Goal: Task Accomplishment & Management: Use online tool/utility

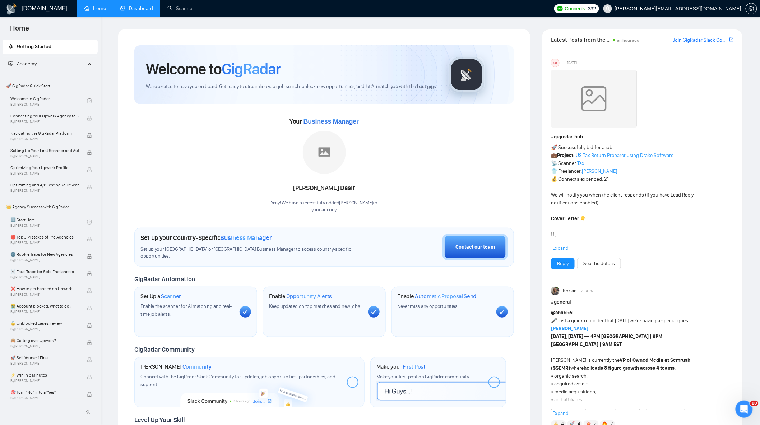
click at [138, 5] on link "Dashboard" at bounding box center [136, 8] width 33 height 6
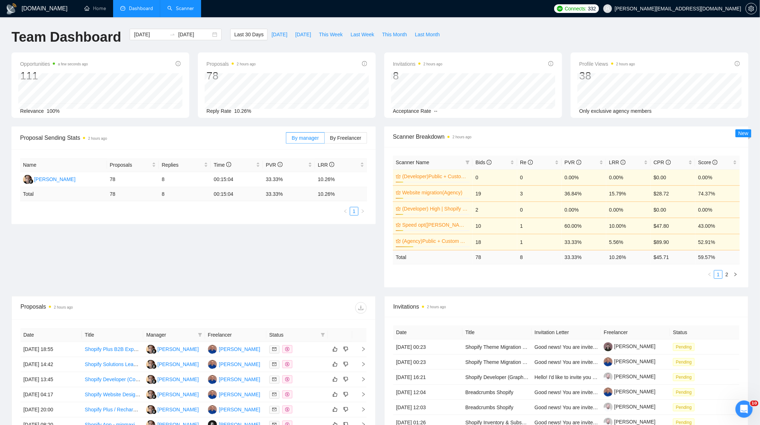
click at [174, 5] on link "Scanner" at bounding box center [180, 8] width 27 height 6
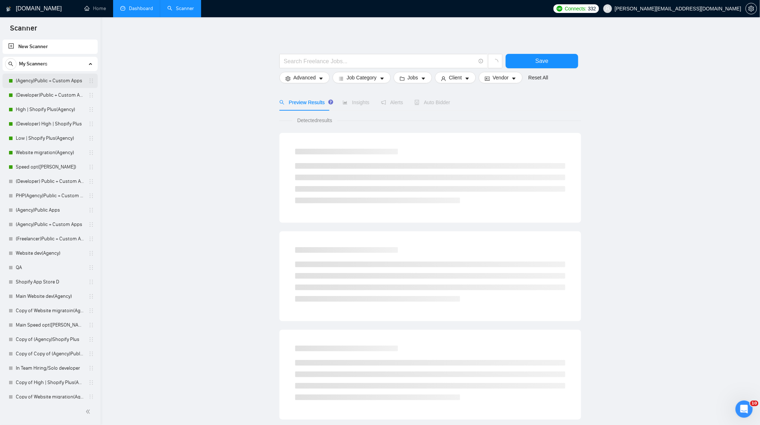
click at [24, 75] on link "(Agency)Public + Custom Apps" at bounding box center [50, 81] width 68 height 14
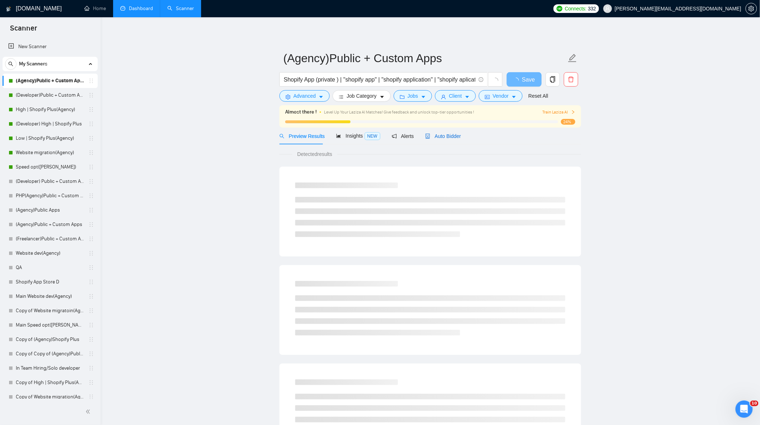
click at [447, 137] on span "Auto Bidder" at bounding box center [443, 136] width 36 height 6
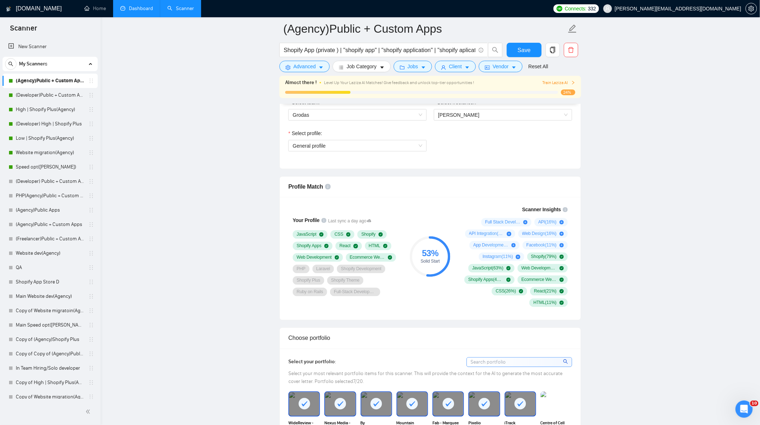
scroll to position [319, 0]
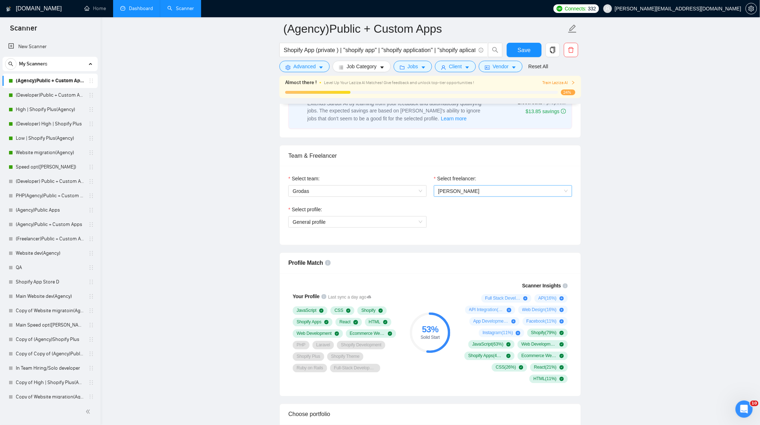
click at [456, 194] on span "[PERSON_NAME]" at bounding box center [458, 191] width 41 height 6
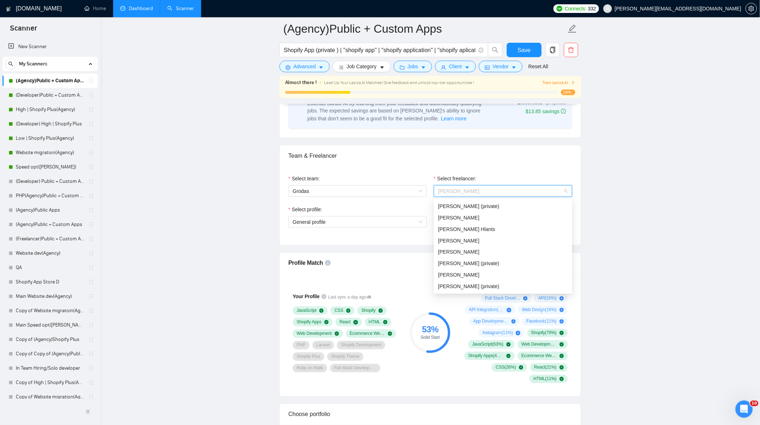
scroll to position [11, 0]
click at [477, 205] on div "[PERSON_NAME]" at bounding box center [503, 206] width 130 height 8
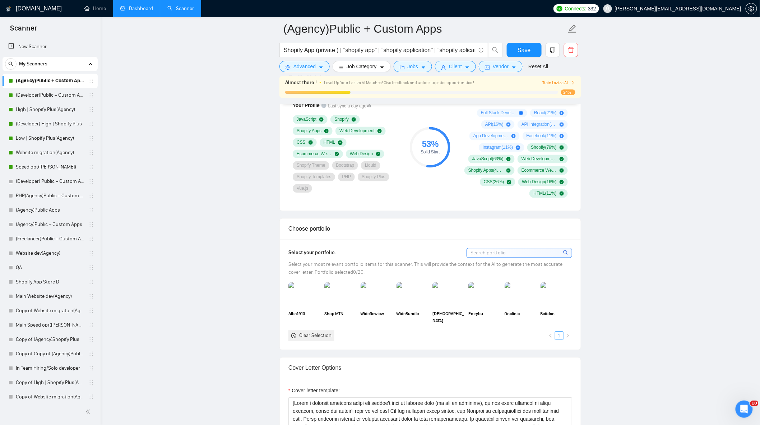
scroll to position [519, 0]
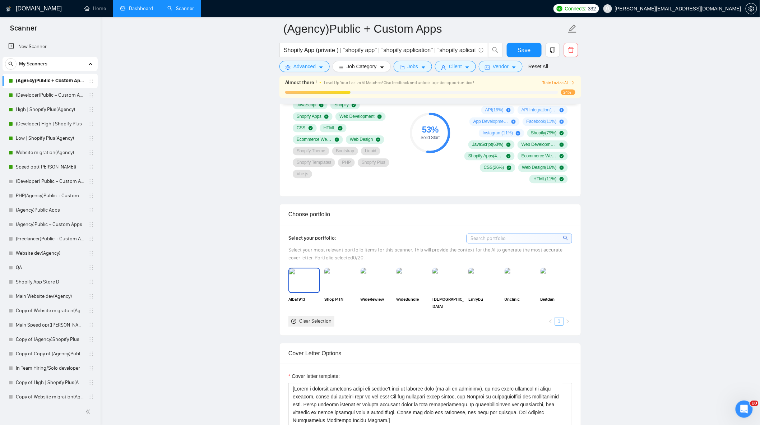
click at [293, 289] on img at bounding box center [304, 281] width 30 height 24
click at [333, 286] on img at bounding box center [340, 281] width 30 height 24
click at [375, 284] on img at bounding box center [376, 281] width 30 height 24
click at [419, 282] on img at bounding box center [413, 280] width 32 height 25
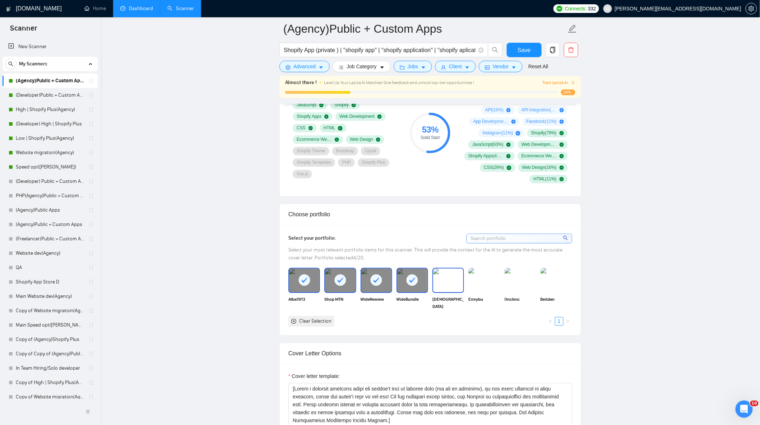
click at [453, 286] on img at bounding box center [448, 281] width 30 height 24
click at [484, 284] on img at bounding box center [484, 281] width 30 height 24
click at [518, 284] on img at bounding box center [520, 281] width 30 height 24
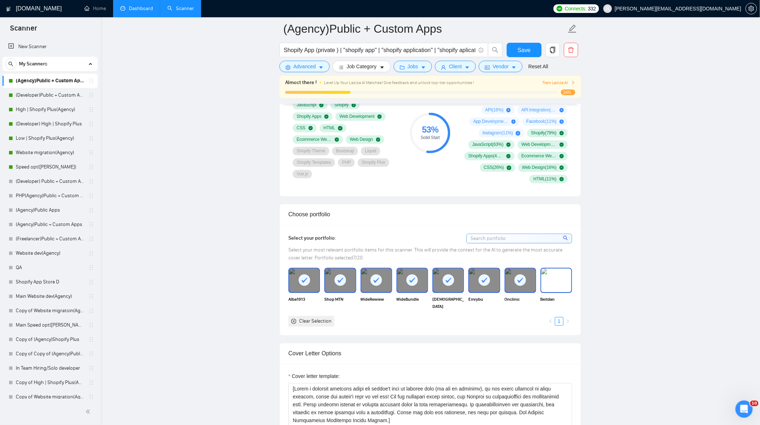
click at [554, 287] on img at bounding box center [556, 281] width 30 height 24
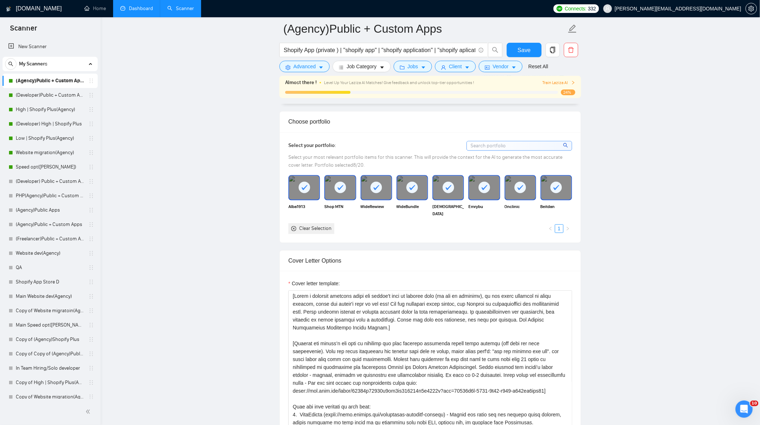
scroll to position [559, 0]
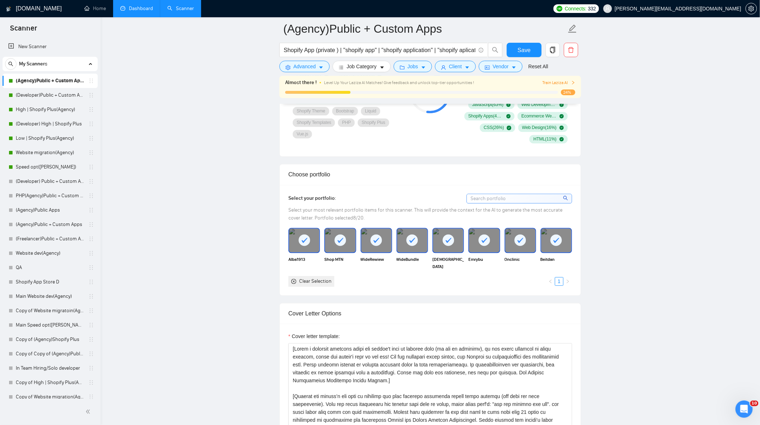
click at [296, 253] on div at bounding box center [304, 241] width 30 height 24
click at [444, 246] on icon at bounding box center [449, 241] width 12 height 12
click at [491, 248] on div at bounding box center [484, 241] width 30 height 24
click at [527, 247] on div at bounding box center [520, 241] width 30 height 24
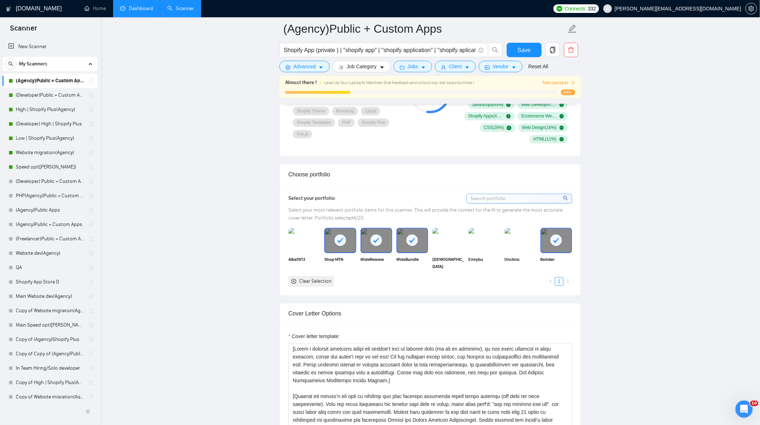
click at [552, 246] on icon at bounding box center [556, 241] width 12 height 12
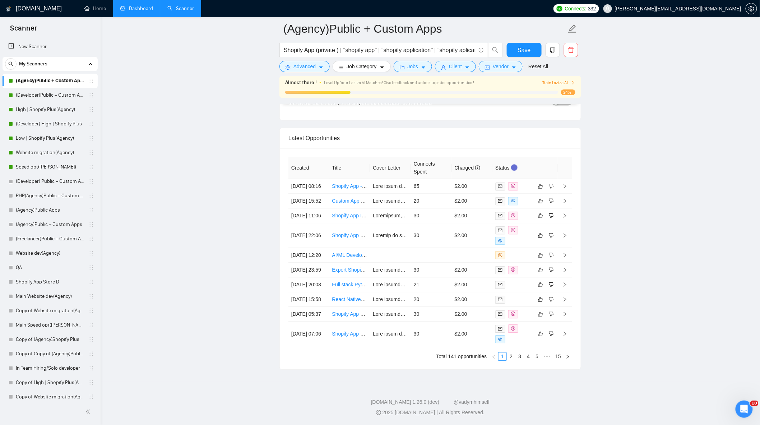
scroll to position [1596, 0]
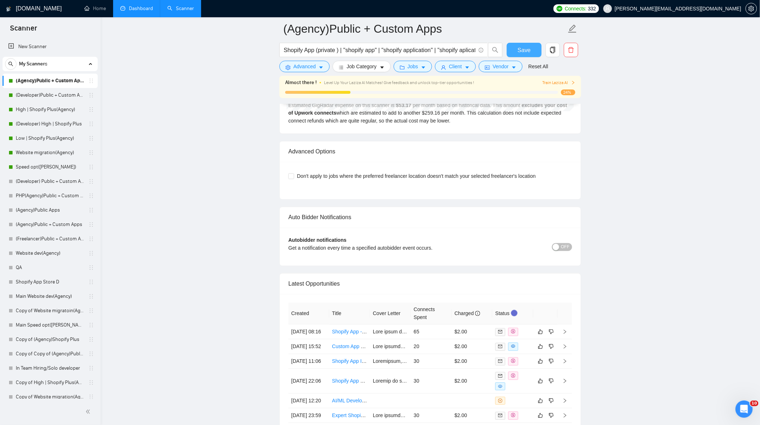
click at [523, 54] on span "Save" at bounding box center [524, 50] width 13 height 9
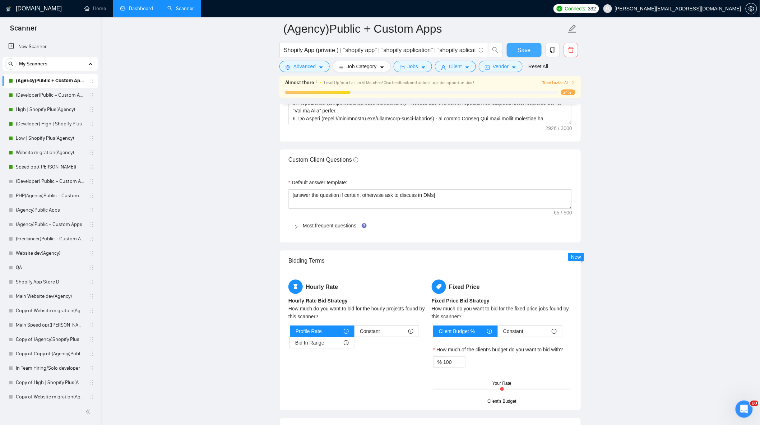
scroll to position [1078, 0]
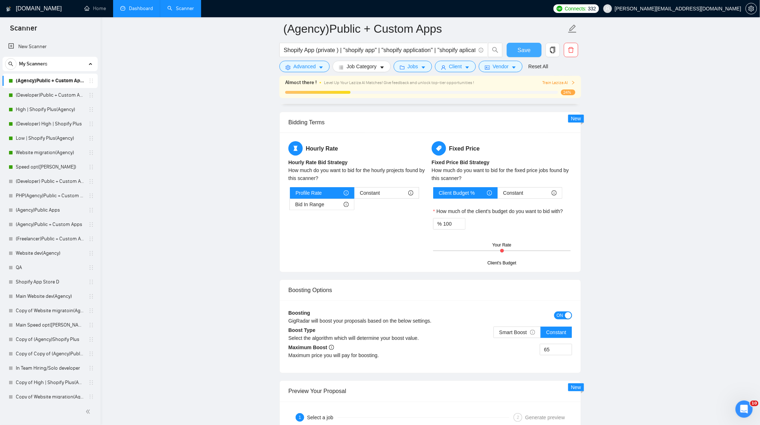
click at [530, 48] on button "Save" at bounding box center [524, 50] width 35 height 14
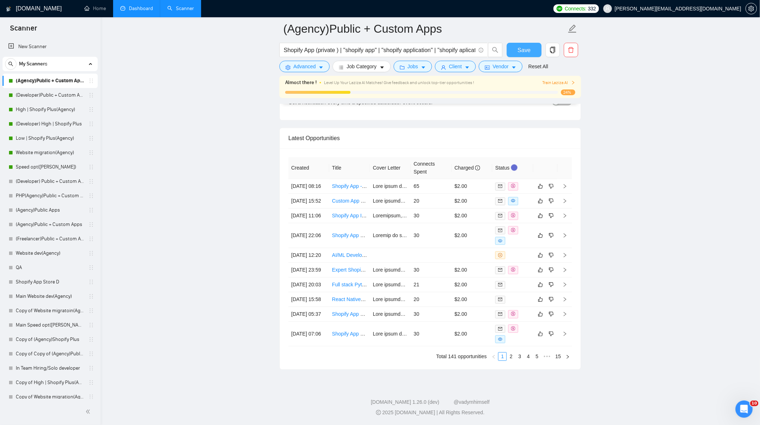
scroll to position [1770, 0]
